Goal: Task Accomplishment & Management: Complete application form

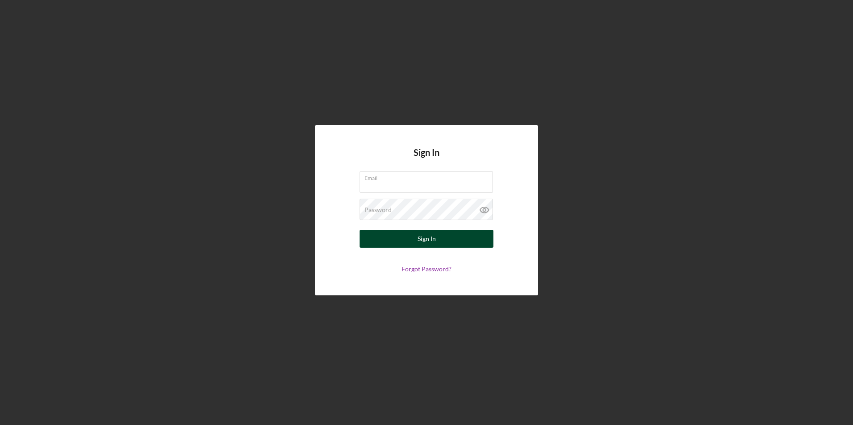
type input "[EMAIL_ADDRESS][DOMAIN_NAME]"
click at [475, 239] on button "Sign In" at bounding box center [426, 239] width 134 height 18
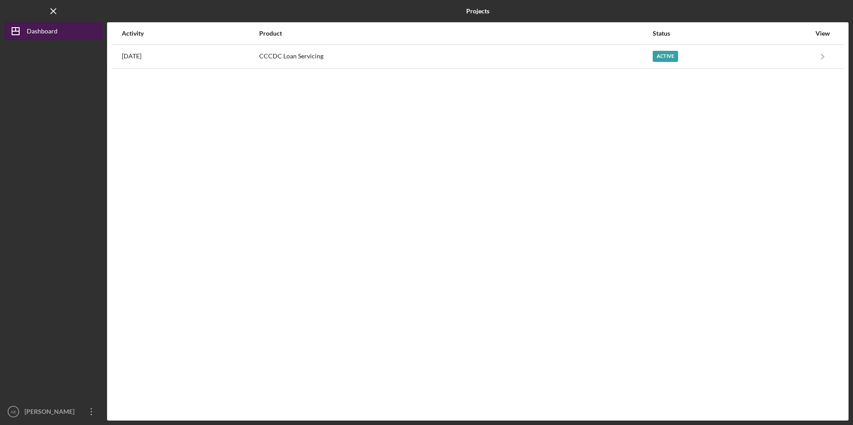
click at [47, 32] on div "Dashboard" at bounding box center [42, 32] width 31 height 20
click at [46, 33] on div "Dashboard" at bounding box center [42, 32] width 31 height 20
click at [827, 34] on div "View" at bounding box center [822, 33] width 22 height 7
click at [817, 32] on div "View" at bounding box center [822, 33] width 22 height 7
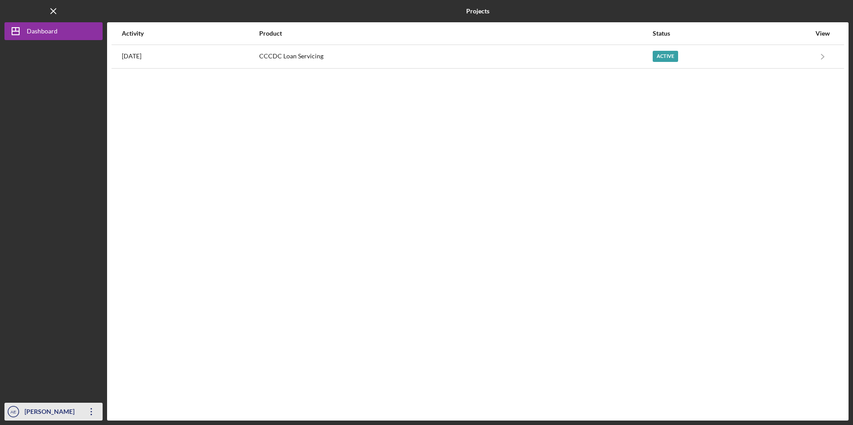
click at [91, 413] on icon "Icon/Overflow" at bounding box center [91, 412] width 22 height 22
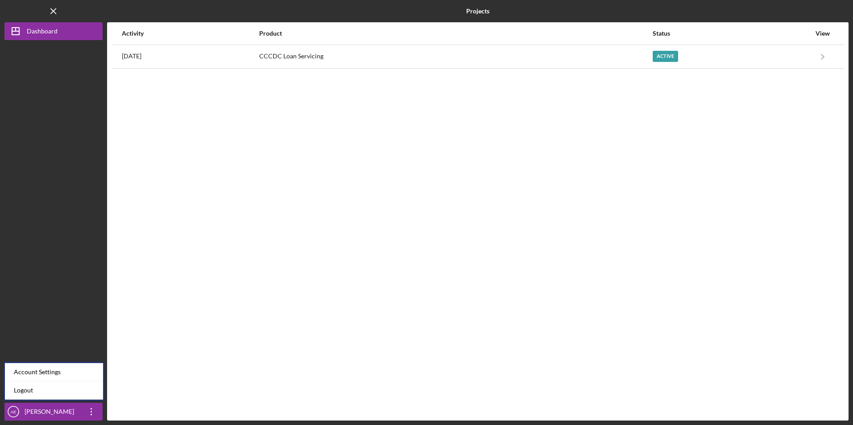
click at [73, 311] on div at bounding box center [53, 221] width 98 height 363
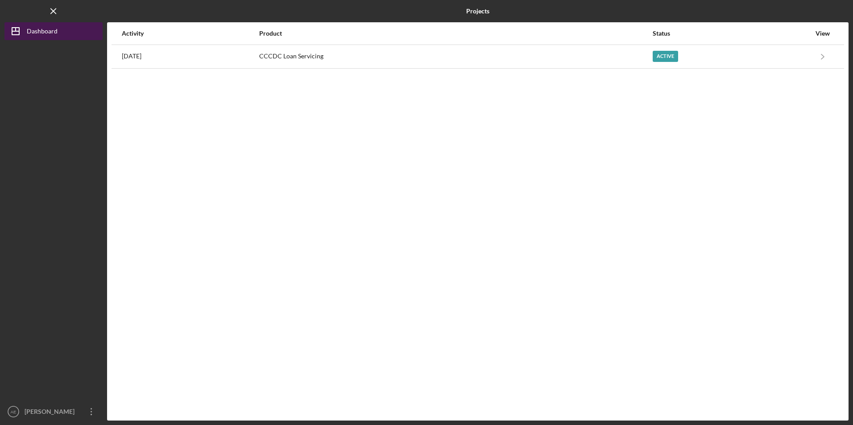
click at [42, 28] on div "Dashboard" at bounding box center [42, 32] width 31 height 20
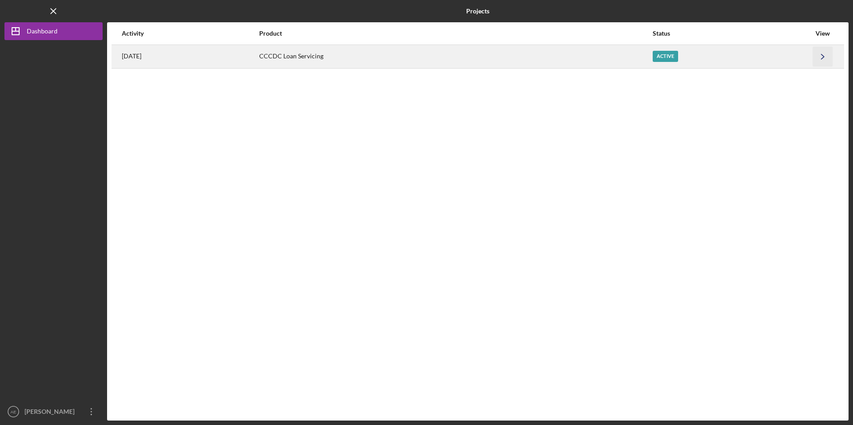
click at [821, 56] on icon "Icon/Navigate" at bounding box center [823, 56] width 20 height 20
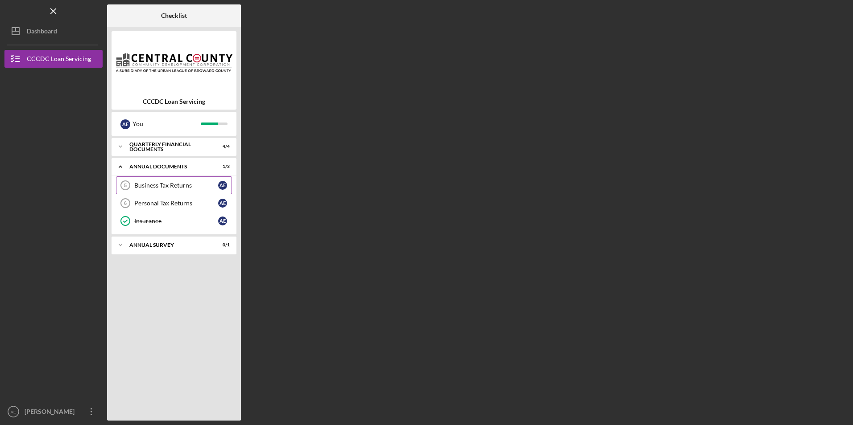
click at [163, 186] on div "Business Tax Returns" at bounding box center [176, 185] width 84 height 7
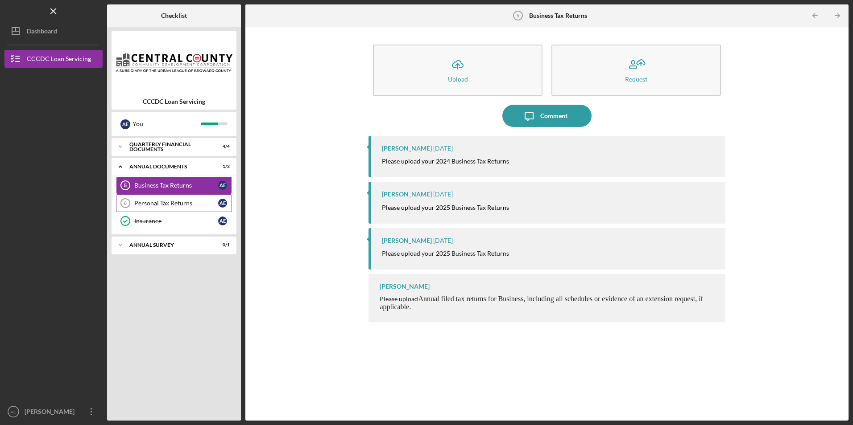
click at [174, 205] on div "Personal Tax Returns" at bounding box center [176, 203] width 84 height 7
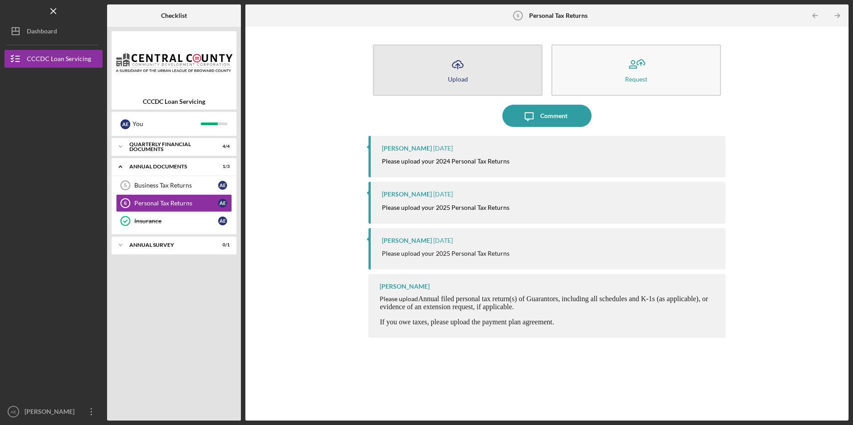
click at [483, 74] on button "Icon/Upload Upload" at bounding box center [457, 70] width 169 height 51
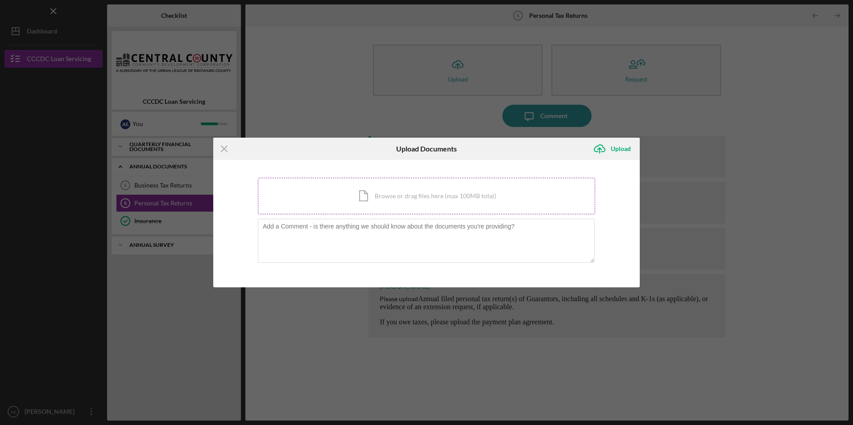
click at [391, 189] on div "Icon/Document Browse or drag files here (max 100MB total) Tap to choose files o…" at bounding box center [426, 196] width 337 height 37
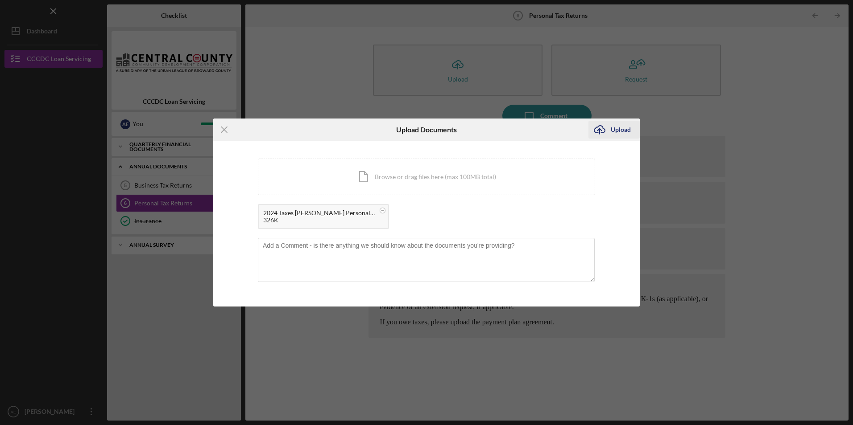
click at [626, 133] on div "Upload" at bounding box center [621, 130] width 20 height 18
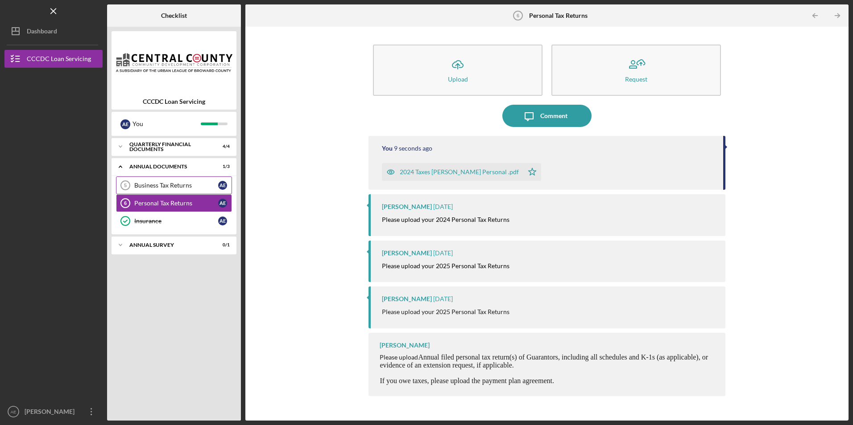
click at [170, 188] on div "Business Tax Returns" at bounding box center [176, 185] width 84 height 7
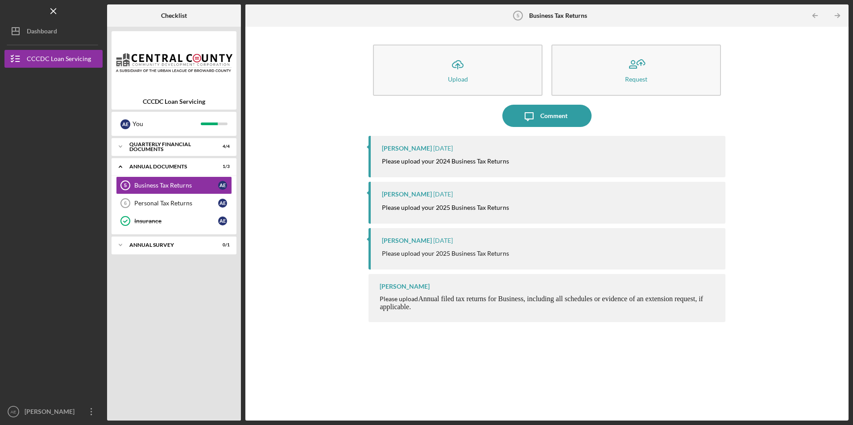
click at [407, 159] on mark "Please upload your 2024 Business Tax Returns" at bounding box center [445, 161] width 127 height 8
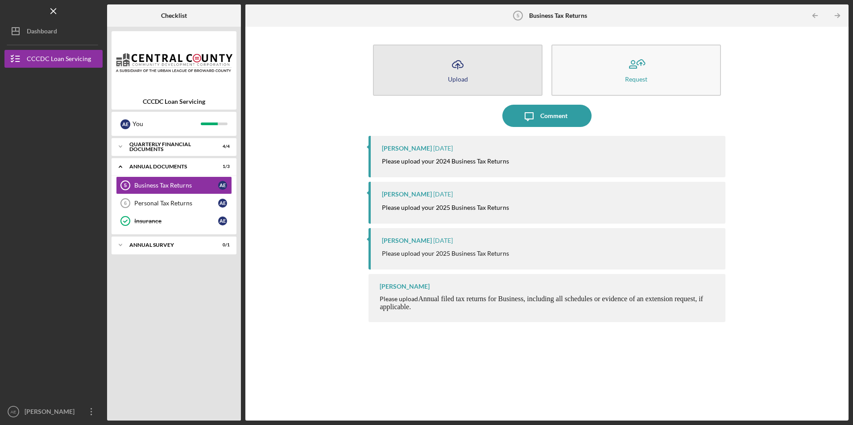
click at [488, 66] on button "Icon/Upload Upload" at bounding box center [457, 70] width 169 height 51
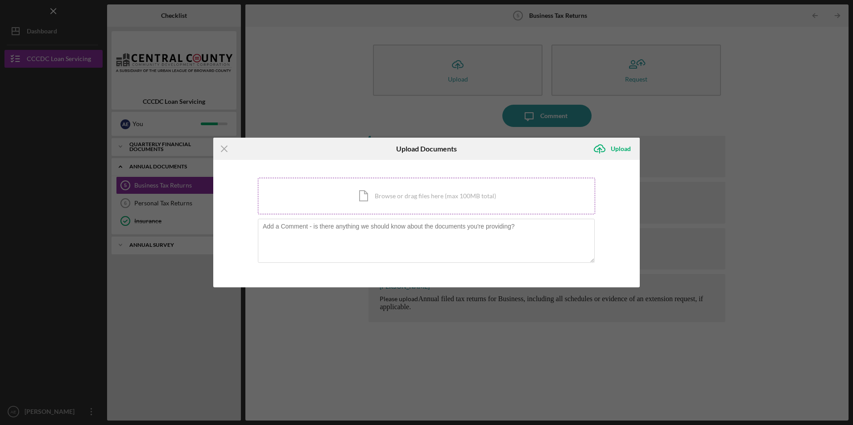
click at [388, 186] on div "Icon/Document Browse or drag files here (max 100MB total) Tap to choose files o…" at bounding box center [426, 196] width 337 height 37
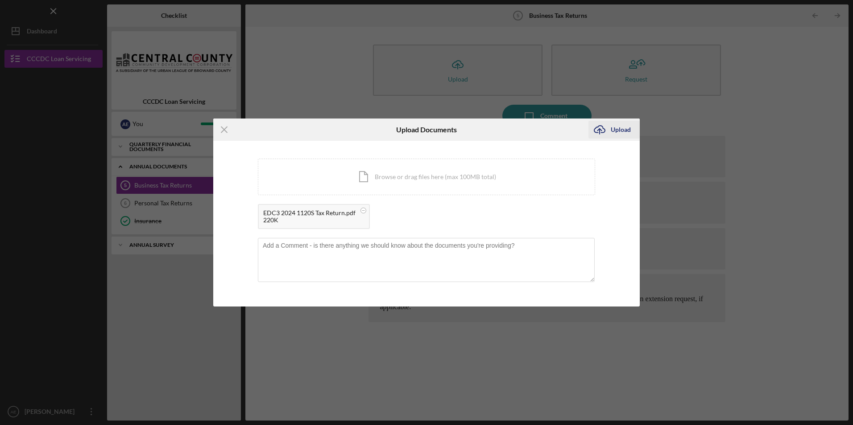
click at [622, 122] on div "Upload" at bounding box center [621, 130] width 20 height 18
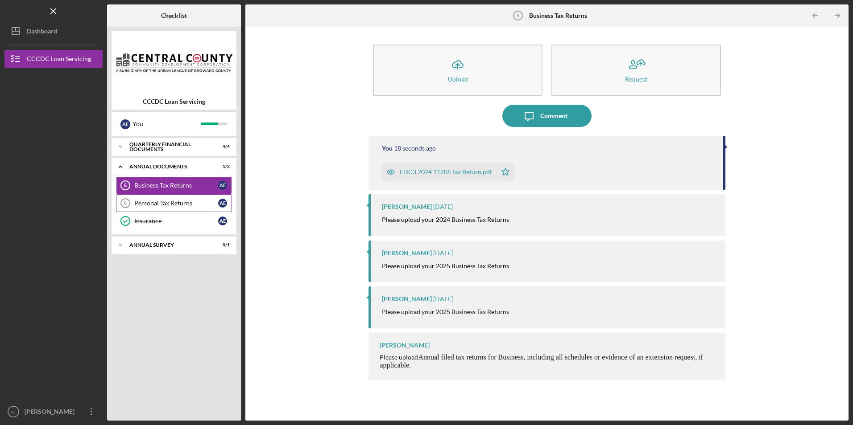
click at [164, 205] on div "Personal Tax Returns" at bounding box center [176, 203] width 84 height 7
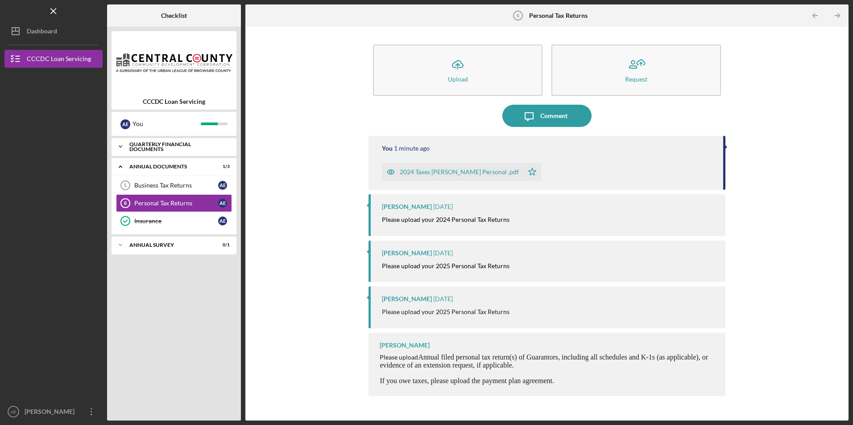
click at [163, 148] on div "Quarterly Financial Documents" at bounding box center [177, 147] width 96 height 10
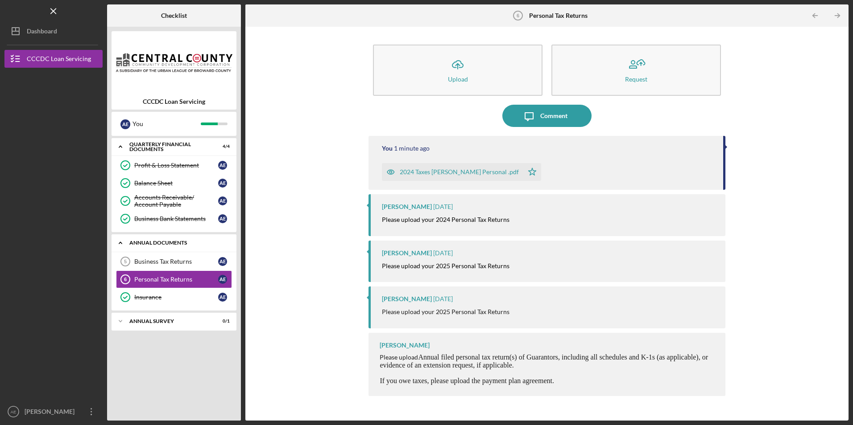
click at [140, 242] on div "Annual Documents" at bounding box center [177, 242] width 96 height 5
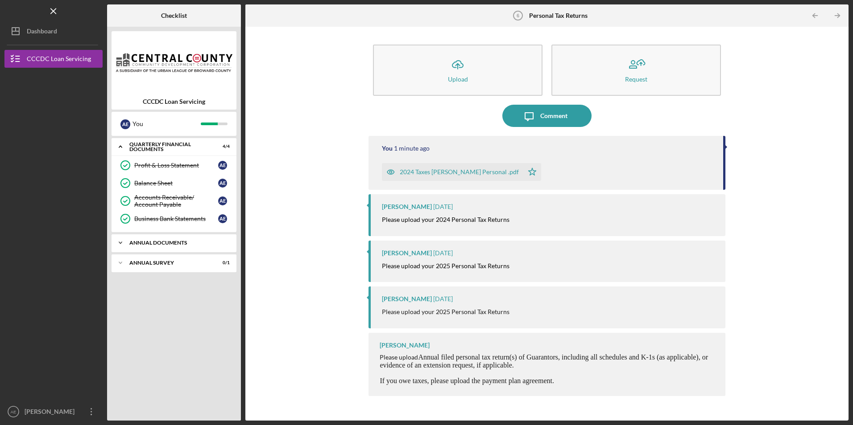
click at [140, 242] on div "Annual Documents" at bounding box center [177, 242] width 96 height 5
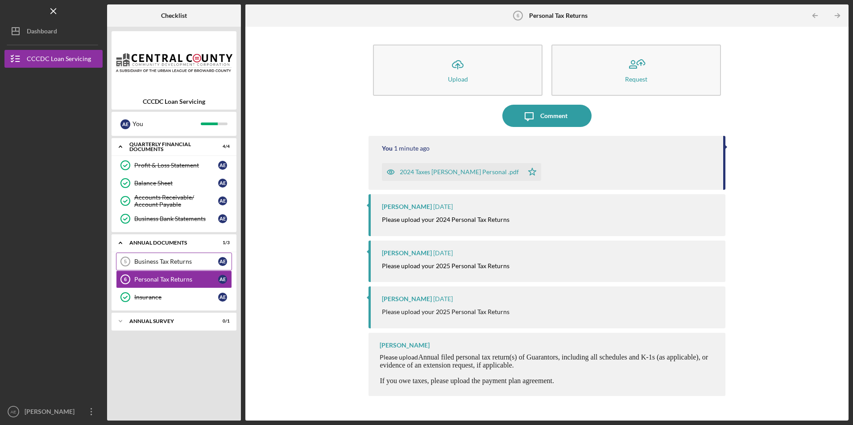
click at [135, 260] on div "Business Tax Returns" at bounding box center [176, 261] width 84 height 7
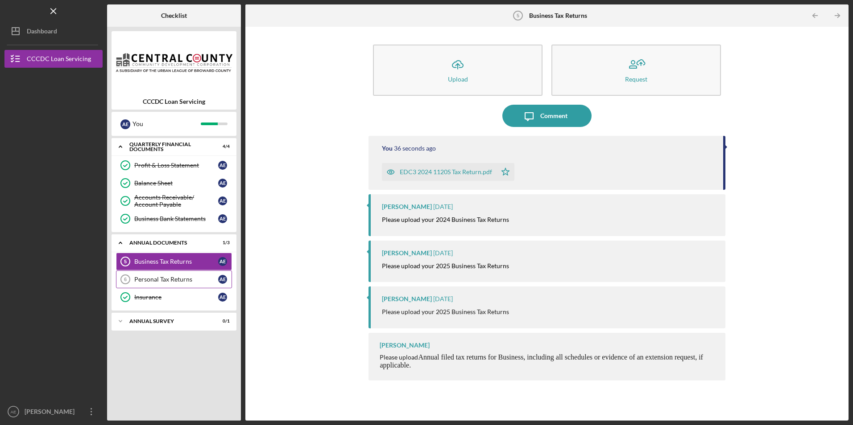
click at [144, 277] on div "Personal Tax Returns" at bounding box center [176, 279] width 84 height 7
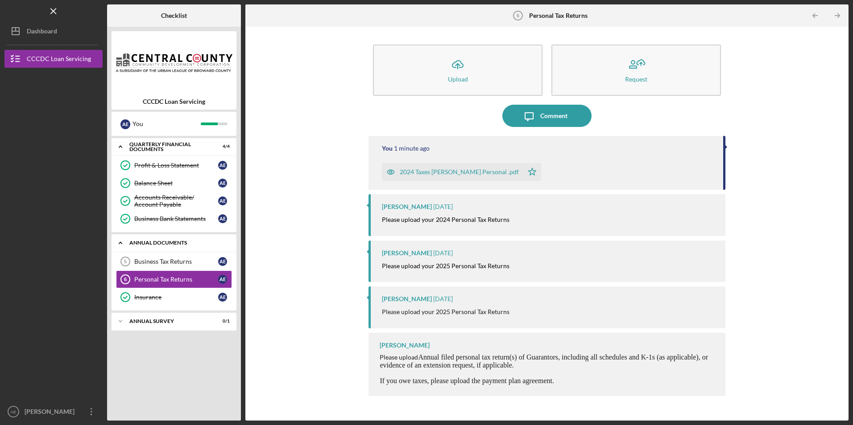
click at [121, 244] on icon "Icon/Expander" at bounding box center [120, 243] width 18 height 18
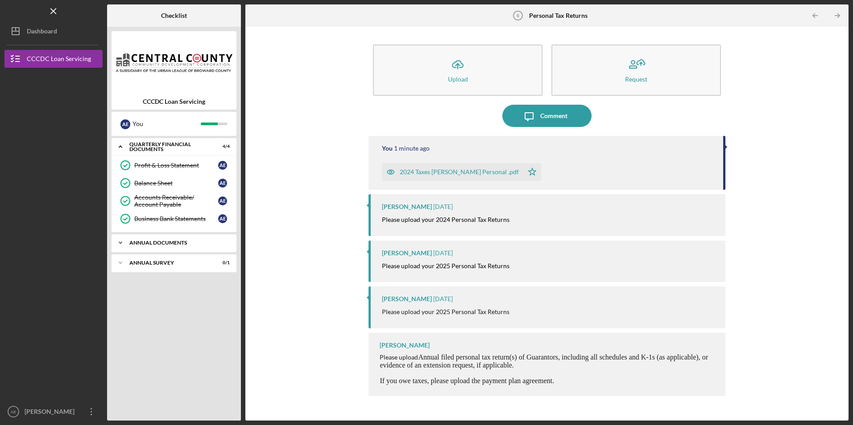
click at [121, 244] on icon "Icon/Expander" at bounding box center [120, 243] width 18 height 18
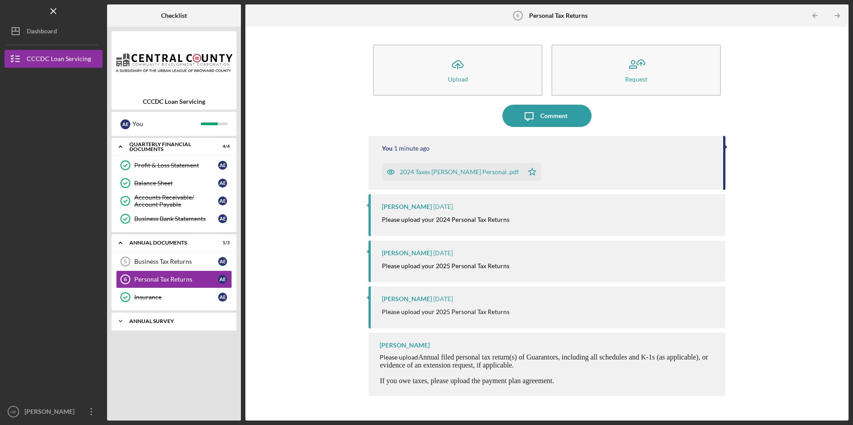
click at [136, 320] on div "Annual Survey" at bounding box center [177, 321] width 96 height 5
click at [174, 257] on link "Business Tax Returns 5 Business Tax Returns A E" at bounding box center [174, 262] width 116 height 18
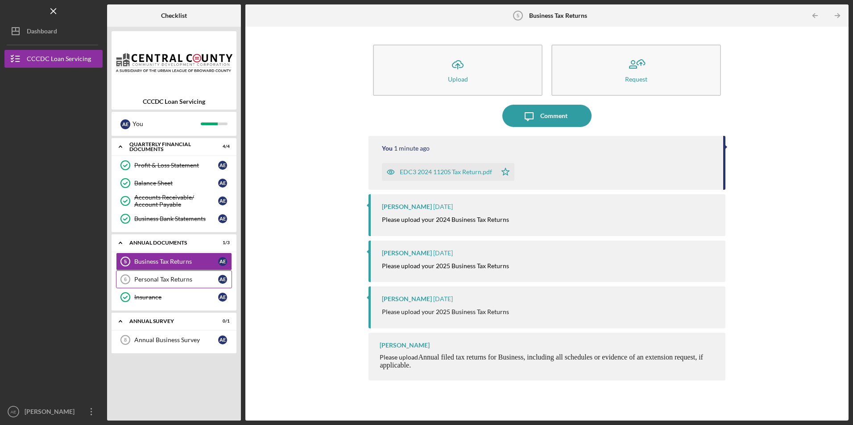
click at [145, 277] on div "Personal Tax Returns" at bounding box center [176, 279] width 84 height 7
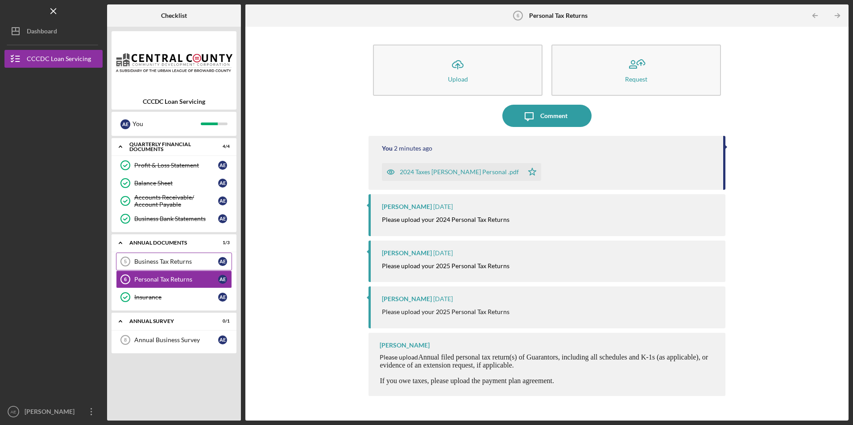
click at [161, 263] on div "Business Tax Returns" at bounding box center [176, 261] width 84 height 7
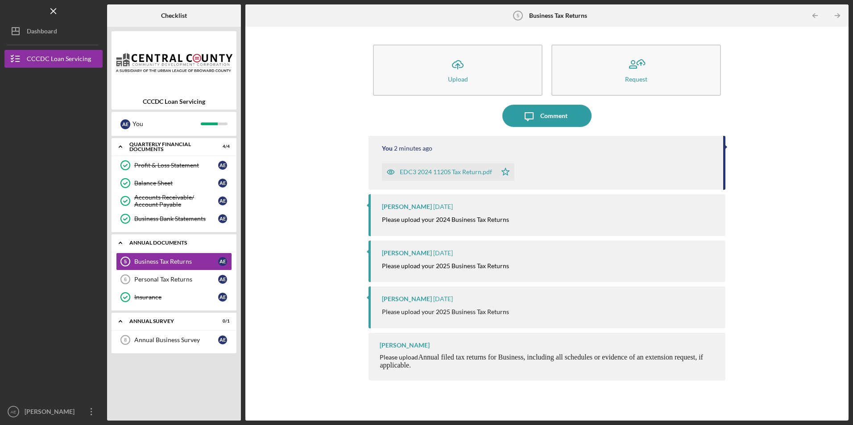
click at [147, 239] on div "Icon/Expander Annual Documents 1 / 3" at bounding box center [173, 243] width 125 height 18
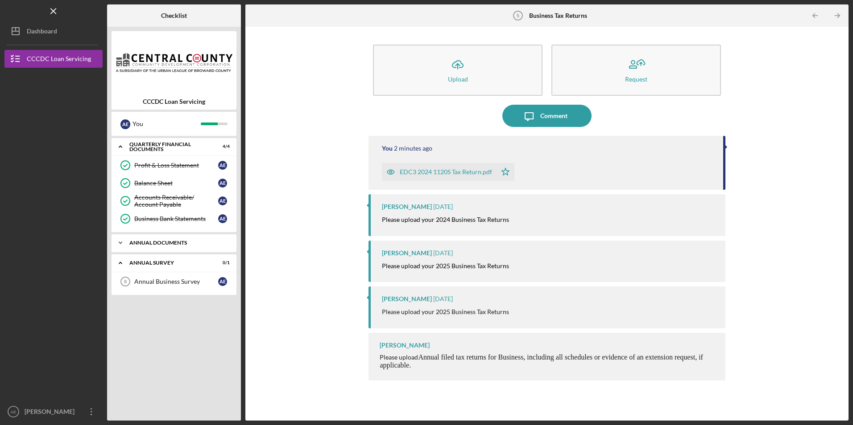
click at [146, 239] on div "Icon/Expander Annual Documents 1 / 3" at bounding box center [173, 243] width 125 height 18
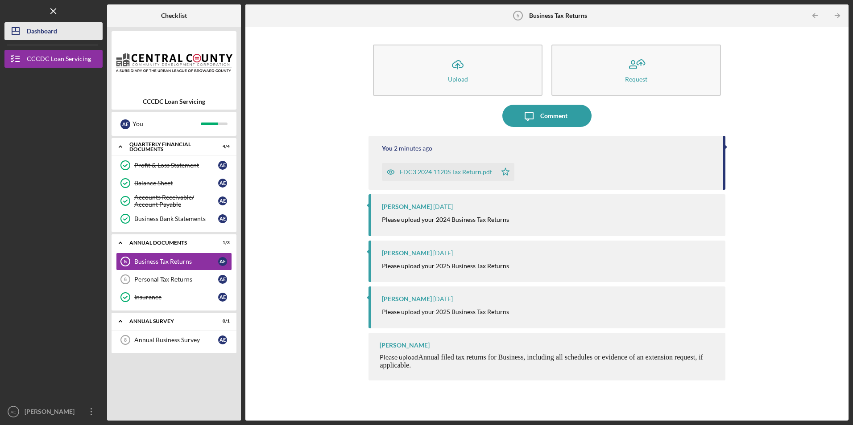
click at [60, 33] on button "Icon/Dashboard Dashboard" at bounding box center [53, 31] width 98 height 18
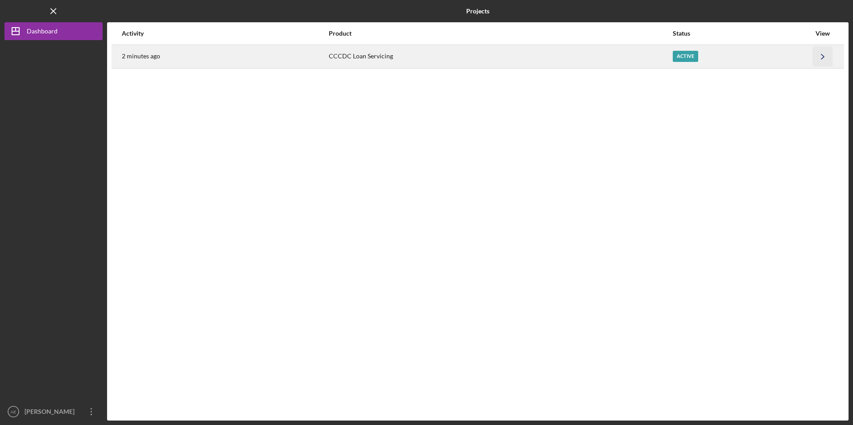
click at [818, 54] on icon "Icon/Navigate" at bounding box center [823, 56] width 20 height 20
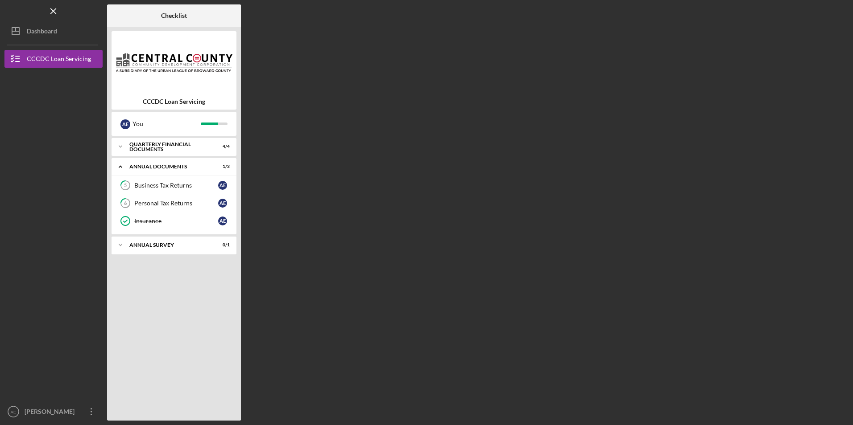
click at [839, 41] on div "Checklist CCCDC Loan Servicing A E You Icon/Expander Quarterly Financial Docume…" at bounding box center [477, 212] width 741 height 417
click at [51, 10] on icon "Icon/Menu Close" at bounding box center [54, 11] width 20 height 20
